Goal: Task Accomplishment & Management: Use online tool/utility

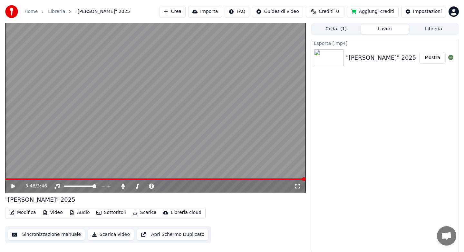
scroll to position [1, 0]
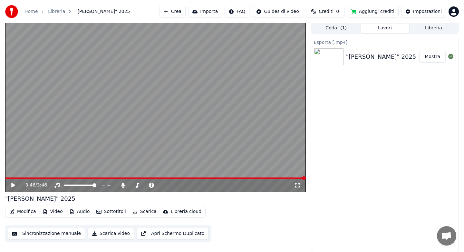
click at [85, 211] on button "Audio" at bounding box center [80, 211] width 26 height 9
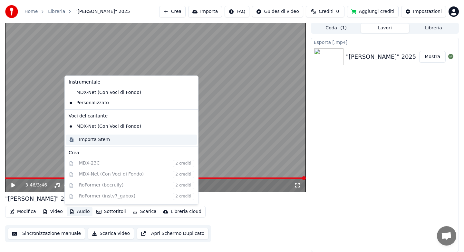
click at [95, 140] on div "Importa Stem" at bounding box center [94, 139] width 31 height 6
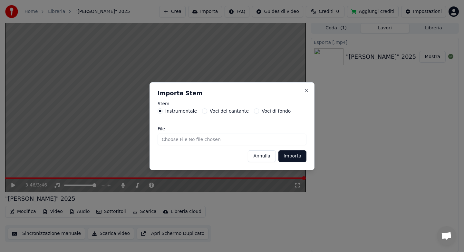
click at [185, 138] on input "File" at bounding box center [232, 139] width 149 height 12
type input "**********"
click at [284, 155] on button "Importa" at bounding box center [292, 156] width 28 height 12
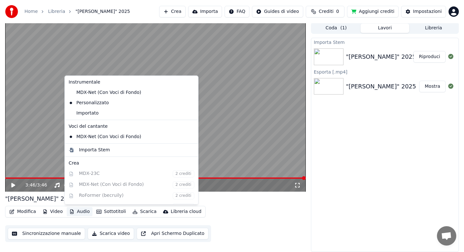
click at [78, 211] on button "Audio" at bounding box center [80, 211] width 26 height 9
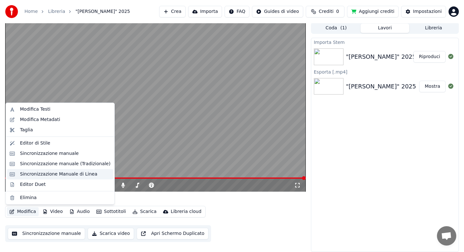
click at [47, 176] on div "Sincronizzazione Manuale di Linea" at bounding box center [58, 174] width 77 height 6
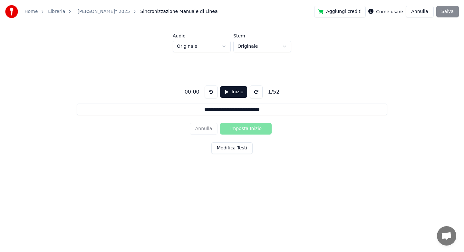
click at [224, 46] on html "**********" at bounding box center [232, 97] width 464 height 195
click at [223, 147] on button "Modifica Testi" at bounding box center [231, 148] width 41 height 12
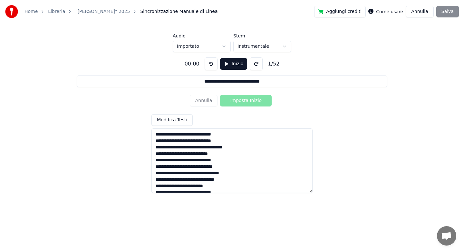
click at [198, 135] on textarea at bounding box center [231, 160] width 161 height 64
type input "**********"
click at [208, 147] on textarea at bounding box center [231, 160] width 161 height 64
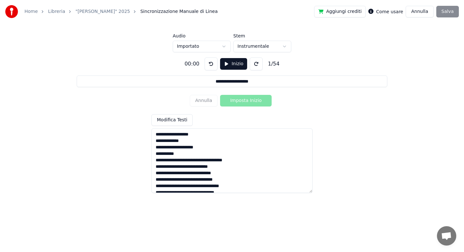
click at [197, 160] on textarea at bounding box center [231, 160] width 161 height 64
click at [191, 180] on textarea at bounding box center [231, 160] width 161 height 64
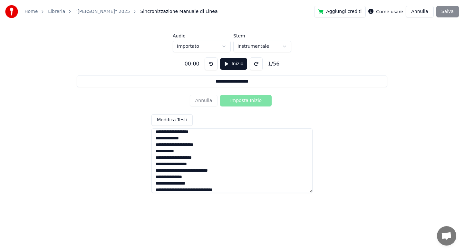
scroll to position [38, 0]
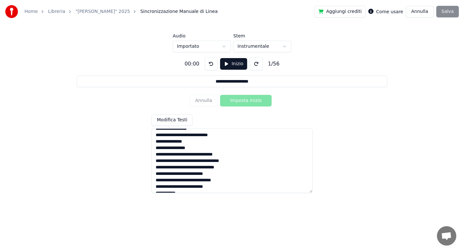
click at [157, 149] on textarea at bounding box center [231, 160] width 161 height 64
click at [203, 143] on textarea at bounding box center [231, 160] width 161 height 64
click at [204, 154] on textarea at bounding box center [231, 160] width 161 height 64
click at [204, 168] on textarea at bounding box center [231, 160] width 161 height 64
click at [234, 179] on textarea at bounding box center [231, 160] width 161 height 64
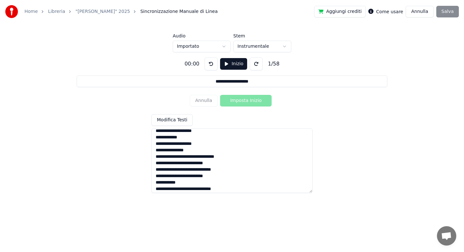
scroll to position [56, 0]
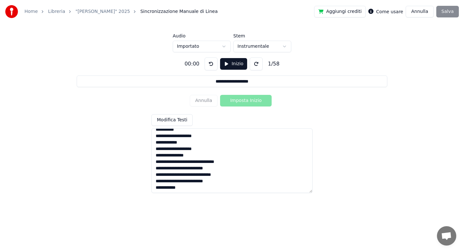
drag, startPoint x: 156, startPoint y: 171, endPoint x: 229, endPoint y: 169, distance: 73.8
click at [229, 169] on textarea at bounding box center [231, 160] width 161 height 64
click at [218, 151] on textarea at bounding box center [231, 160] width 161 height 64
click at [218, 155] on textarea at bounding box center [231, 160] width 161 height 64
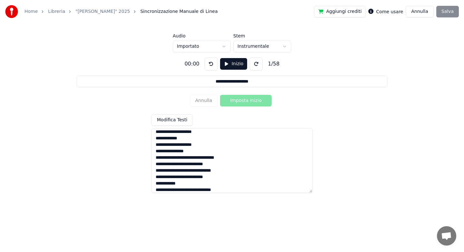
scroll to position [96, 0]
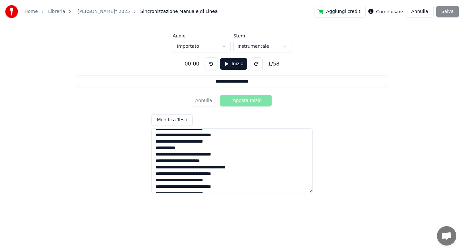
drag, startPoint x: 156, startPoint y: 154, endPoint x: 236, endPoint y: 184, distance: 85.7
click at [236, 184] on textarea at bounding box center [231, 160] width 161 height 64
drag, startPoint x: 155, startPoint y: 161, endPoint x: 211, endPoint y: 167, distance: 56.7
click at [211, 167] on textarea at bounding box center [231, 160] width 161 height 64
click at [204, 169] on textarea at bounding box center [231, 160] width 161 height 64
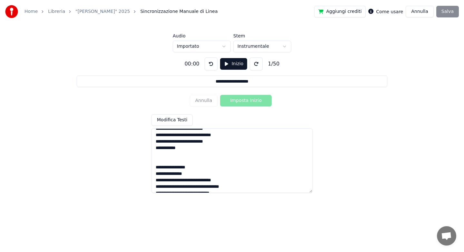
scroll to position [138, 0]
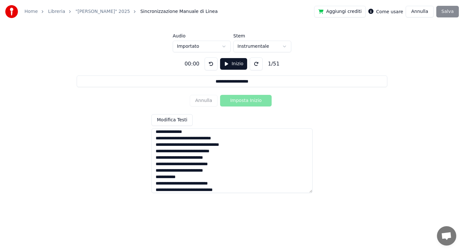
click at [203, 138] on textarea at bounding box center [231, 160] width 161 height 64
click at [210, 139] on textarea at bounding box center [231, 160] width 161 height 64
click at [200, 139] on textarea at bounding box center [231, 160] width 161 height 64
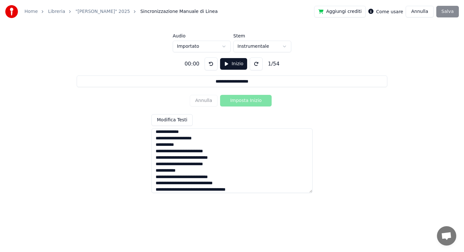
scroll to position [177, 0]
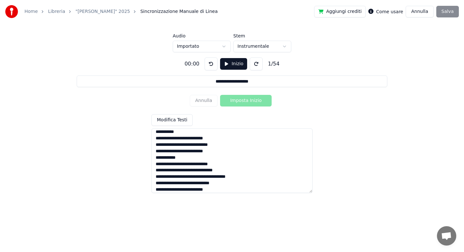
click at [194, 158] on textarea at bounding box center [231, 160] width 161 height 64
click at [198, 163] on textarea at bounding box center [231, 160] width 161 height 64
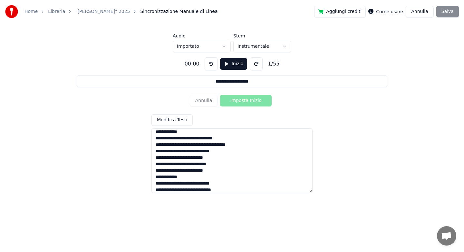
click at [215, 145] on textarea at bounding box center [231, 160] width 161 height 64
click at [204, 140] on textarea at bounding box center [231, 160] width 161 height 64
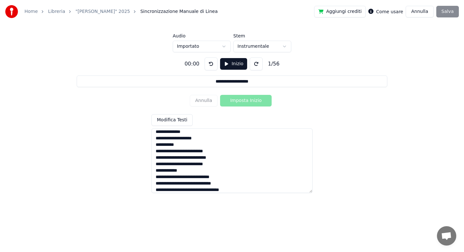
scroll to position [247, 0]
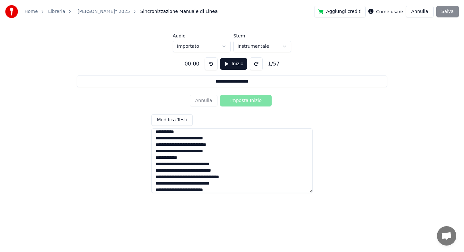
click at [187, 157] on textarea at bounding box center [231, 160] width 161 height 64
click at [196, 138] on textarea at bounding box center [231, 160] width 161 height 64
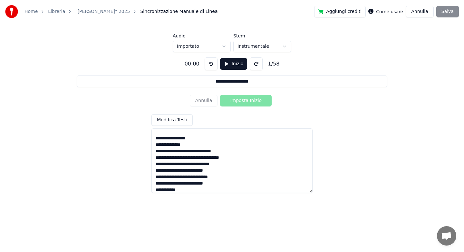
scroll to position [292, 0]
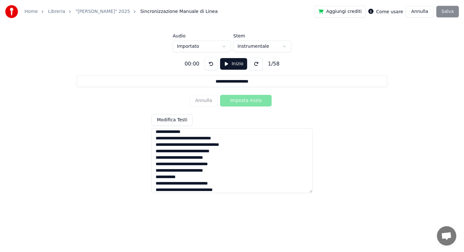
click at [203, 140] on textarea at bounding box center [231, 160] width 161 height 64
click at [210, 139] on textarea at bounding box center [231, 160] width 161 height 64
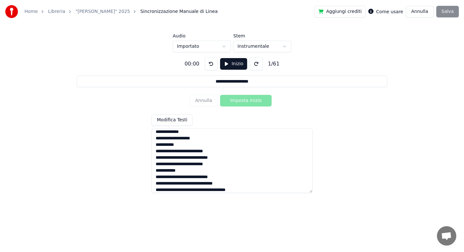
scroll to position [331, 0]
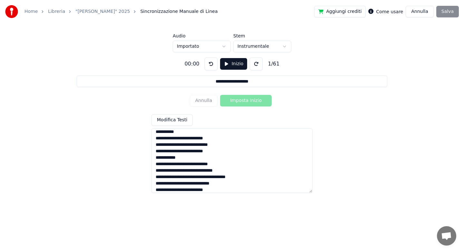
click at [184, 159] on textarea at bounding box center [231, 160] width 161 height 64
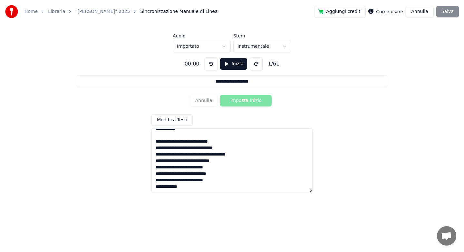
click at [198, 142] on textarea at bounding box center [231, 160] width 161 height 64
click at [212, 154] on textarea at bounding box center [231, 160] width 161 height 64
click at [205, 162] on textarea at bounding box center [231, 160] width 161 height 64
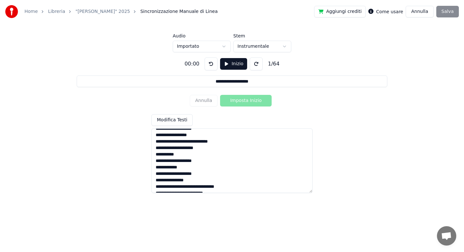
scroll to position [0, 0]
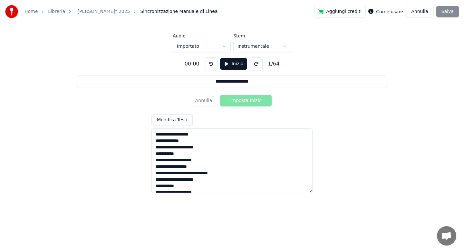
type textarea "**********"
click at [230, 62] on button "Inizio" at bounding box center [233, 64] width 27 height 12
click at [240, 101] on button "Imposta Inizio" at bounding box center [246, 101] width 52 height 12
click at [240, 101] on button "Imposta Fine" at bounding box center [246, 101] width 52 height 12
click at [240, 101] on button "Imposta Inizio" at bounding box center [246, 101] width 52 height 12
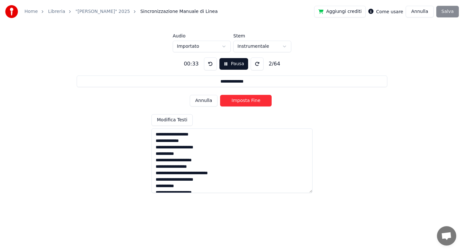
click at [240, 101] on button "Imposta Fine" at bounding box center [246, 101] width 52 height 12
click at [240, 101] on button "Imposta Inizio" at bounding box center [246, 101] width 52 height 12
click at [240, 101] on button "Imposta Fine" at bounding box center [246, 101] width 52 height 12
click at [240, 101] on button "Imposta Inizio" at bounding box center [246, 101] width 52 height 12
click at [240, 101] on button "Imposta Fine" at bounding box center [246, 101] width 52 height 12
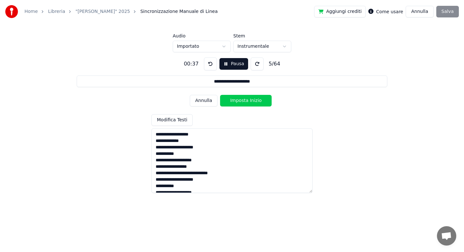
click at [240, 101] on button "Imposta Inizio" at bounding box center [246, 101] width 52 height 12
click at [240, 101] on button "Imposta Fine" at bounding box center [246, 101] width 52 height 12
click at [240, 101] on button "Imposta Inizio" at bounding box center [246, 101] width 52 height 12
click at [240, 101] on button "Imposta Fine" at bounding box center [246, 101] width 52 height 12
click at [240, 101] on button "Imposta Inizio" at bounding box center [246, 101] width 52 height 12
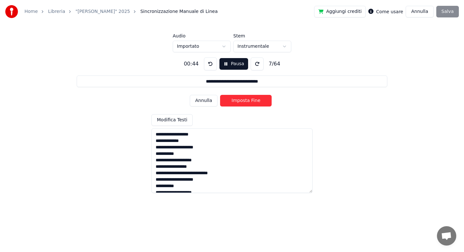
click at [240, 101] on button "Imposta Fine" at bounding box center [246, 101] width 52 height 12
click at [240, 101] on button "Imposta Inizio" at bounding box center [246, 101] width 52 height 12
click at [240, 101] on button "Imposta Fine" at bounding box center [246, 101] width 52 height 12
click at [240, 101] on button "Imposta Inizio" at bounding box center [246, 101] width 52 height 12
click at [240, 101] on button "Imposta Fine" at bounding box center [246, 101] width 52 height 12
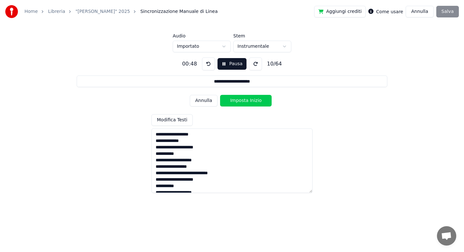
click at [240, 101] on button "Imposta Inizio" at bounding box center [246, 101] width 52 height 12
click at [240, 101] on button "Imposta Fine" at bounding box center [246, 101] width 52 height 12
click at [240, 101] on button "Imposta Inizio" at bounding box center [246, 101] width 52 height 12
click at [240, 101] on button "Imposta Fine" at bounding box center [246, 101] width 52 height 12
click at [240, 101] on button "Imposta Inizio" at bounding box center [246, 101] width 52 height 12
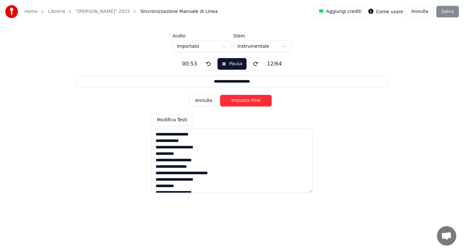
click at [240, 101] on button "Imposta Fine" at bounding box center [246, 101] width 52 height 12
click at [240, 101] on button "Imposta Inizio" at bounding box center [246, 101] width 52 height 12
click at [240, 101] on button "Imposta Fine" at bounding box center [246, 101] width 52 height 12
click at [240, 101] on button "Imposta Inizio" at bounding box center [246, 101] width 52 height 12
click at [240, 101] on button "Imposta Fine" at bounding box center [246, 101] width 52 height 12
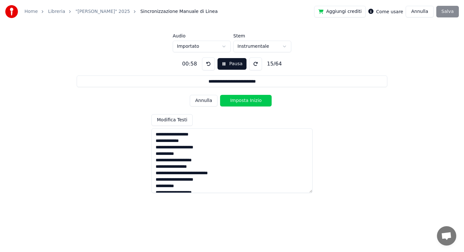
click at [240, 101] on button "Imposta Inizio" at bounding box center [246, 101] width 52 height 12
click at [240, 101] on button "Imposta Fine" at bounding box center [246, 101] width 52 height 12
click at [240, 101] on button "Imposta Inizio" at bounding box center [246, 101] width 52 height 12
click at [240, 101] on button "Imposta Fine" at bounding box center [246, 101] width 52 height 12
click at [240, 101] on button "Imposta Inizio" at bounding box center [246, 101] width 52 height 12
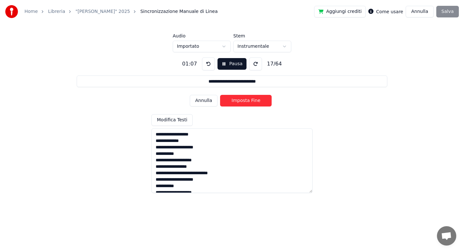
click at [240, 101] on button "Imposta Fine" at bounding box center [246, 101] width 52 height 12
click at [240, 101] on button "Imposta Inizio" at bounding box center [246, 101] width 52 height 12
click at [240, 101] on button "Imposta Fine" at bounding box center [246, 101] width 52 height 12
click at [240, 101] on button "Imposta Inizio" at bounding box center [246, 101] width 52 height 12
click at [240, 101] on button "Imposta Fine" at bounding box center [246, 101] width 52 height 12
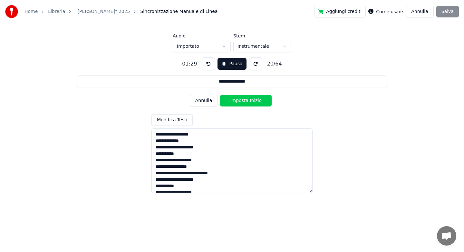
click at [240, 101] on button "Imposta Inizio" at bounding box center [246, 101] width 52 height 12
click at [240, 101] on button "Imposta Fine" at bounding box center [246, 101] width 52 height 12
click at [240, 101] on button "Imposta Inizio" at bounding box center [246, 101] width 52 height 12
click at [240, 101] on button "Imposta Fine" at bounding box center [246, 101] width 52 height 12
click at [240, 101] on button "Imposta Inizio" at bounding box center [246, 101] width 52 height 12
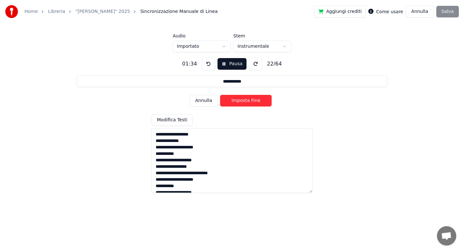
click at [240, 101] on button "Imposta Fine" at bounding box center [246, 101] width 52 height 12
click at [240, 101] on button "Imposta Inizio" at bounding box center [246, 101] width 52 height 12
click at [240, 101] on button "Imposta Fine" at bounding box center [246, 101] width 52 height 12
click at [240, 101] on button "Imposta Inizio" at bounding box center [246, 101] width 52 height 12
click at [240, 101] on button "Imposta Fine" at bounding box center [246, 101] width 52 height 12
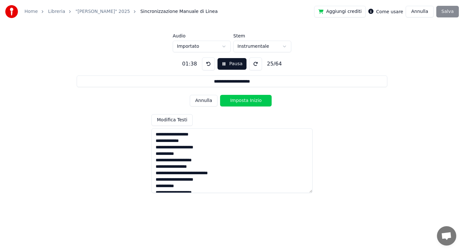
click at [240, 101] on button "Imposta Inizio" at bounding box center [246, 101] width 52 height 12
click at [240, 101] on button "Imposta Fine" at bounding box center [246, 101] width 52 height 12
click at [240, 101] on button "Imposta Inizio" at bounding box center [246, 101] width 52 height 12
click at [240, 101] on button "Imposta Fine" at bounding box center [246, 101] width 52 height 12
click at [240, 101] on button "Imposta Inizio" at bounding box center [246, 101] width 52 height 12
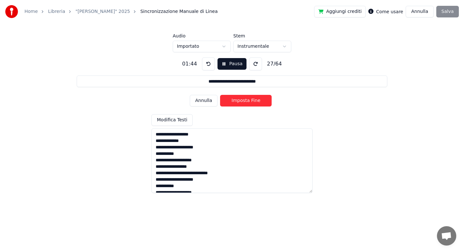
click at [240, 101] on button "Imposta Fine" at bounding box center [246, 101] width 52 height 12
click at [240, 101] on button "Imposta Inizio" at bounding box center [246, 101] width 52 height 12
click at [240, 101] on button "Imposta Fine" at bounding box center [246, 101] width 52 height 12
click at [240, 101] on button "Imposta Inizio" at bounding box center [246, 101] width 52 height 12
click at [240, 101] on button "Imposta Fine" at bounding box center [246, 101] width 52 height 12
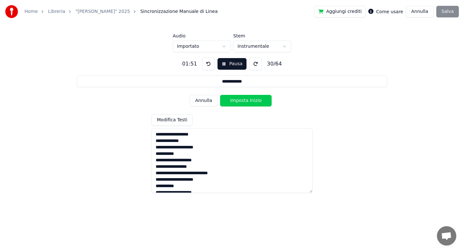
click at [240, 101] on button "Imposta Inizio" at bounding box center [246, 101] width 52 height 12
click at [240, 101] on button "Imposta Fine" at bounding box center [246, 101] width 52 height 12
click at [240, 101] on button "Imposta Inizio" at bounding box center [246, 101] width 52 height 12
click at [240, 101] on button "Imposta Fine" at bounding box center [246, 101] width 52 height 12
click at [240, 101] on button "Imposta Inizio" at bounding box center [246, 101] width 52 height 12
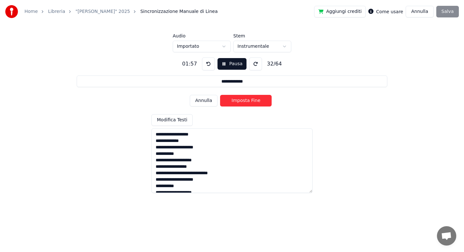
click at [240, 101] on button "Imposta Fine" at bounding box center [246, 101] width 52 height 12
click at [240, 101] on button "Imposta Inizio" at bounding box center [246, 101] width 52 height 12
click at [240, 101] on button "Imposta Fine" at bounding box center [246, 101] width 52 height 12
click at [240, 101] on button "Imposta Inizio" at bounding box center [246, 101] width 52 height 12
click at [240, 101] on button "Imposta Fine" at bounding box center [246, 101] width 52 height 12
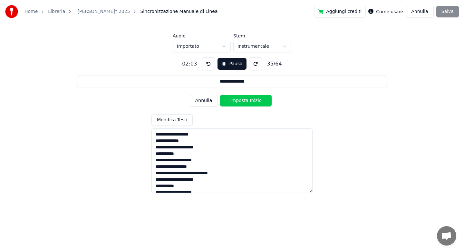
click at [240, 101] on button "Imposta Inizio" at bounding box center [246, 101] width 52 height 12
click at [240, 101] on button "Imposta Fine" at bounding box center [246, 101] width 52 height 12
click at [240, 101] on button "Imposta Inizio" at bounding box center [246, 101] width 52 height 12
click at [240, 101] on button "Imposta Fine" at bounding box center [246, 101] width 52 height 12
click at [240, 101] on button "Imposta Inizio" at bounding box center [246, 101] width 52 height 12
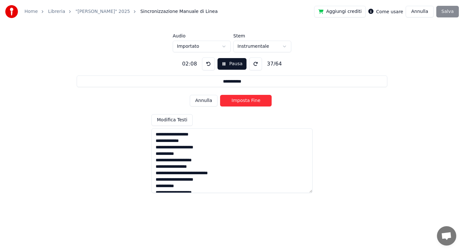
click at [240, 101] on button "Imposta Fine" at bounding box center [246, 101] width 52 height 12
click at [240, 101] on button "Imposta Inizio" at bounding box center [246, 101] width 52 height 12
click at [240, 101] on button "Imposta Fine" at bounding box center [246, 101] width 52 height 12
click at [240, 101] on button "Imposta Inizio" at bounding box center [246, 101] width 52 height 12
click at [240, 101] on button "Imposta Fine" at bounding box center [246, 101] width 52 height 12
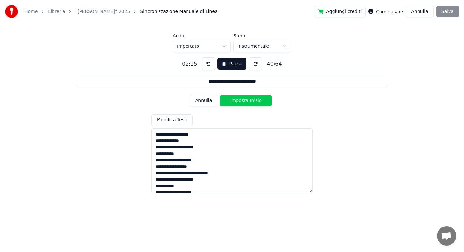
click at [240, 101] on button "Imposta Inizio" at bounding box center [246, 101] width 52 height 12
click at [240, 101] on button "Imposta Fine" at bounding box center [246, 101] width 52 height 12
click at [240, 101] on button "Imposta Inizio" at bounding box center [246, 101] width 52 height 12
click at [240, 101] on button "Imposta Fine" at bounding box center [246, 101] width 52 height 12
click at [240, 101] on button "Imposta Inizio" at bounding box center [246, 101] width 52 height 12
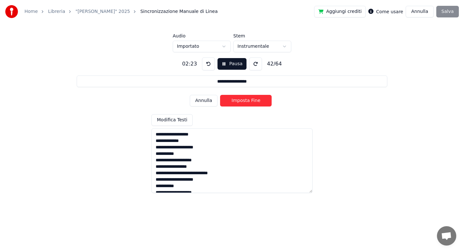
click at [240, 101] on button "Imposta Fine" at bounding box center [246, 101] width 52 height 12
click at [240, 101] on button "Imposta Inizio" at bounding box center [246, 101] width 52 height 12
click at [240, 101] on button "Imposta Fine" at bounding box center [246, 101] width 52 height 12
click at [240, 101] on button "Imposta Inizio" at bounding box center [246, 101] width 52 height 12
click at [240, 101] on button "Imposta Fine" at bounding box center [246, 101] width 52 height 12
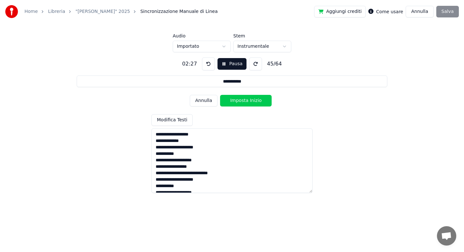
click at [240, 101] on button "Imposta Inizio" at bounding box center [246, 101] width 52 height 12
click at [240, 101] on button "Imposta Fine" at bounding box center [246, 101] width 52 height 12
click at [240, 101] on button "Imposta Inizio" at bounding box center [246, 101] width 52 height 12
click at [240, 101] on button "Imposta Fine" at bounding box center [246, 101] width 52 height 12
click at [240, 101] on button "Imposta Inizio" at bounding box center [246, 101] width 52 height 12
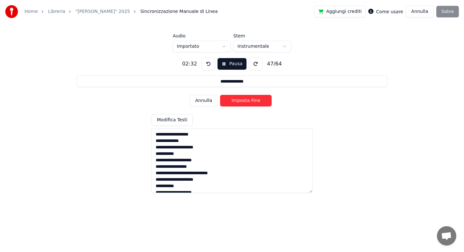
click at [240, 101] on button "Imposta Fine" at bounding box center [246, 101] width 52 height 12
click at [240, 101] on button "Imposta Inizio" at bounding box center [246, 101] width 52 height 12
click at [240, 101] on button "Imposta Fine" at bounding box center [246, 101] width 52 height 12
click at [240, 101] on button "Imposta Inizio" at bounding box center [246, 101] width 52 height 12
click at [240, 101] on button "Imposta Fine" at bounding box center [246, 101] width 52 height 12
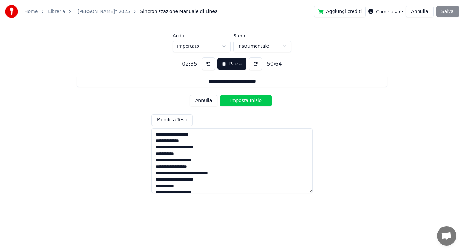
click at [240, 101] on button "Imposta Inizio" at bounding box center [246, 101] width 52 height 12
click at [240, 101] on button "Imposta Fine" at bounding box center [246, 101] width 52 height 12
click at [240, 101] on button "Imposta Inizio" at bounding box center [246, 101] width 52 height 12
click at [240, 101] on button "Imposta Fine" at bounding box center [246, 101] width 52 height 12
click at [240, 101] on button "Imposta Inizio" at bounding box center [246, 101] width 52 height 12
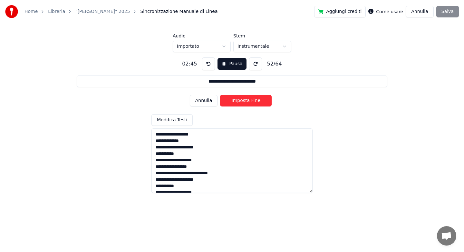
click at [240, 101] on button "Imposta Fine" at bounding box center [246, 101] width 52 height 12
click at [240, 101] on button "Imposta Inizio" at bounding box center [246, 101] width 52 height 12
click at [240, 101] on button "Imposta Fine" at bounding box center [246, 101] width 52 height 12
click at [240, 101] on button "Imposta Inizio" at bounding box center [246, 101] width 52 height 12
click at [240, 101] on button "Imposta Fine" at bounding box center [246, 101] width 52 height 12
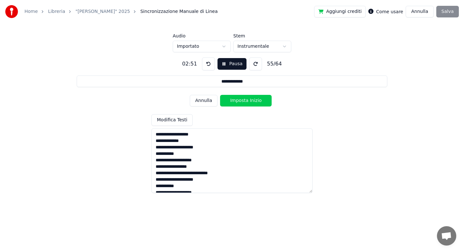
click at [240, 101] on button "Imposta Inizio" at bounding box center [246, 101] width 52 height 12
click at [240, 101] on button "Imposta Fine" at bounding box center [246, 101] width 52 height 12
click at [240, 101] on button "Imposta Inizio" at bounding box center [246, 101] width 52 height 12
click at [240, 101] on button "Imposta Fine" at bounding box center [246, 101] width 52 height 12
click at [240, 101] on button "Imposta Inizio" at bounding box center [246, 101] width 52 height 12
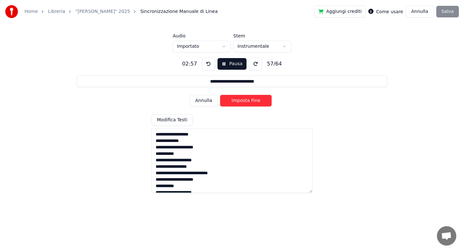
click at [240, 101] on button "Imposta Fine" at bounding box center [246, 101] width 52 height 12
click at [240, 101] on button "Imposta Inizio" at bounding box center [246, 101] width 52 height 12
click at [240, 101] on button "Imposta Fine" at bounding box center [246, 101] width 52 height 12
click at [240, 101] on button "Imposta Inizio" at bounding box center [246, 101] width 52 height 12
click at [240, 101] on button "Imposta Fine" at bounding box center [246, 101] width 52 height 12
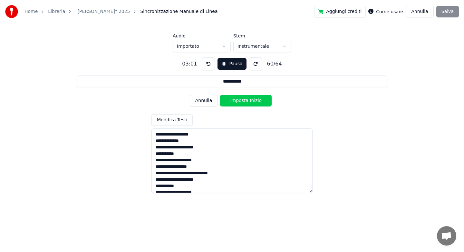
click at [240, 101] on button "Imposta Inizio" at bounding box center [246, 101] width 52 height 12
click at [240, 101] on button "Imposta Fine" at bounding box center [246, 101] width 52 height 12
click at [240, 101] on button "Imposta Inizio" at bounding box center [246, 101] width 52 height 12
click at [240, 101] on button "Imposta Fine" at bounding box center [246, 101] width 52 height 12
click at [240, 101] on button "Imposta Inizio" at bounding box center [246, 101] width 52 height 12
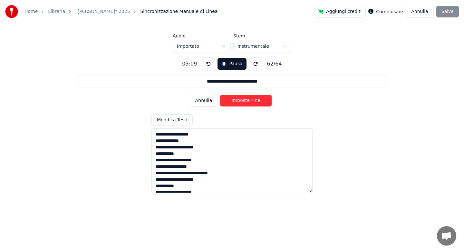
click at [240, 101] on button "Imposta Fine" at bounding box center [246, 101] width 52 height 12
click at [240, 101] on button "Imposta Inizio" at bounding box center [246, 101] width 52 height 12
click at [240, 101] on button "Imposta Fine" at bounding box center [246, 101] width 52 height 12
type input "**********"
click at [240, 101] on button "Imposta Inizio" at bounding box center [246, 101] width 52 height 12
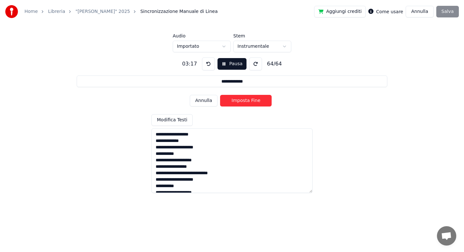
click at [240, 101] on button "Imposta Fine" at bounding box center [246, 101] width 52 height 12
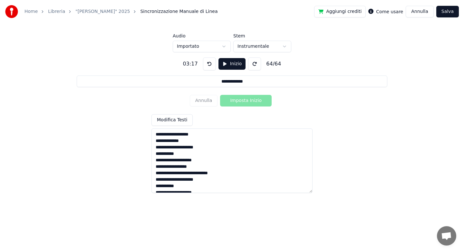
click at [446, 12] on button "Salva" at bounding box center [447, 12] width 23 height 12
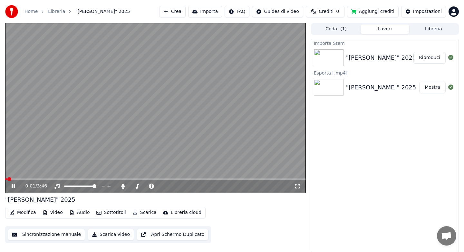
click at [85, 214] on button "Audio" at bounding box center [80, 212] width 26 height 9
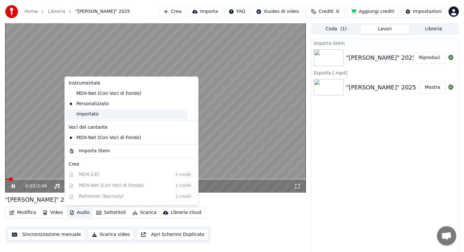
click at [94, 113] on div "Importato" at bounding box center [126, 114] width 121 height 10
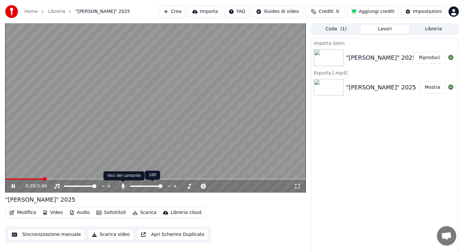
click at [122, 187] on icon at bounding box center [123, 185] width 6 height 5
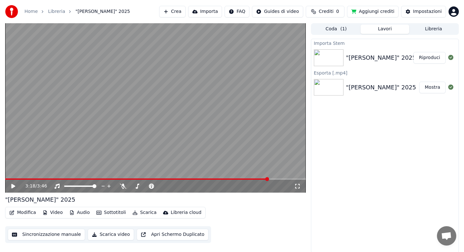
click at [29, 213] on button "Modifica" at bounding box center [23, 212] width 32 height 9
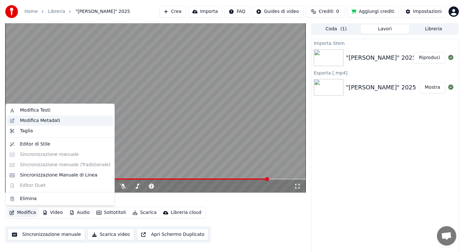
click at [61, 120] on div "Modifica Metadati" at bounding box center [65, 120] width 91 height 6
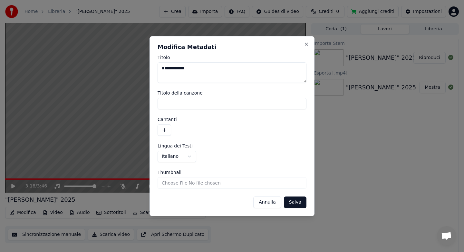
click at [196, 70] on textarea "**********" at bounding box center [232, 72] width 149 height 21
click at [179, 69] on textarea "**********" at bounding box center [232, 72] width 149 height 21
click at [166, 69] on textarea "**********" at bounding box center [232, 72] width 149 height 21
type textarea "**********"
click at [301, 204] on button "Salva" at bounding box center [295, 202] width 23 height 12
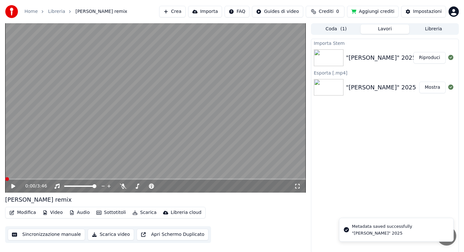
click at [14, 186] on icon at bounding box center [13, 186] width 4 height 5
click at [13, 187] on icon at bounding box center [13, 186] width 3 height 4
click at [13, 187] on icon at bounding box center [13, 186] width 4 height 5
click at [13, 186] on icon at bounding box center [13, 186] width 4 height 5
click at [17, 179] on span at bounding box center [155, 178] width 301 height 1
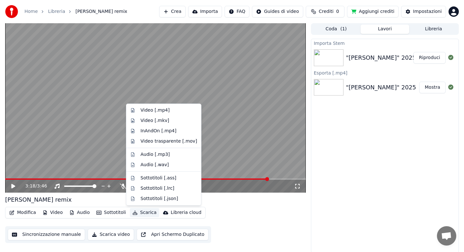
click at [148, 214] on button "Scarica" at bounding box center [144, 212] width 29 height 9
click at [150, 111] on div "Video [.mp4]" at bounding box center [155, 110] width 29 height 6
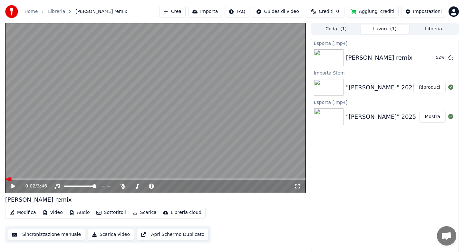
click at [8, 179] on span at bounding box center [6, 178] width 3 height 1
click at [11, 185] on icon at bounding box center [17, 185] width 15 height 5
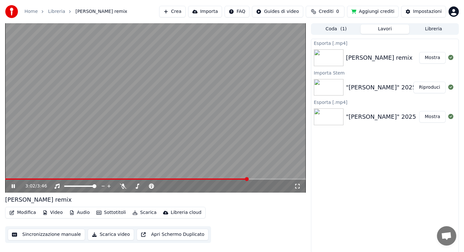
click at [15, 186] on icon at bounding box center [17, 185] width 15 height 5
